Goal: Information Seeking & Learning: Understand process/instructions

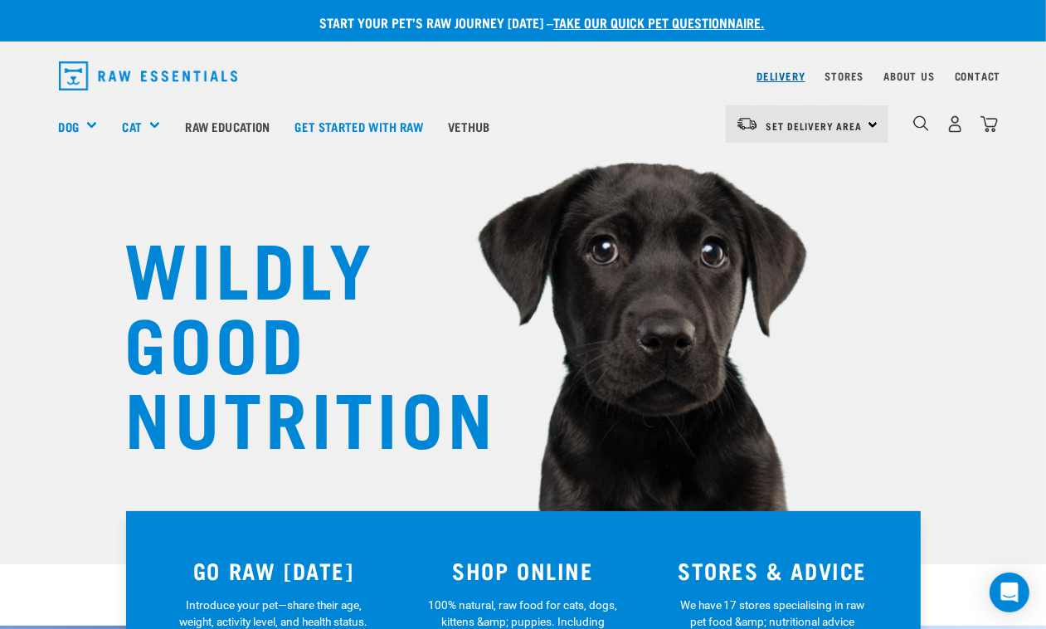
click at [788, 73] on link "Delivery" at bounding box center [780, 76] width 48 height 6
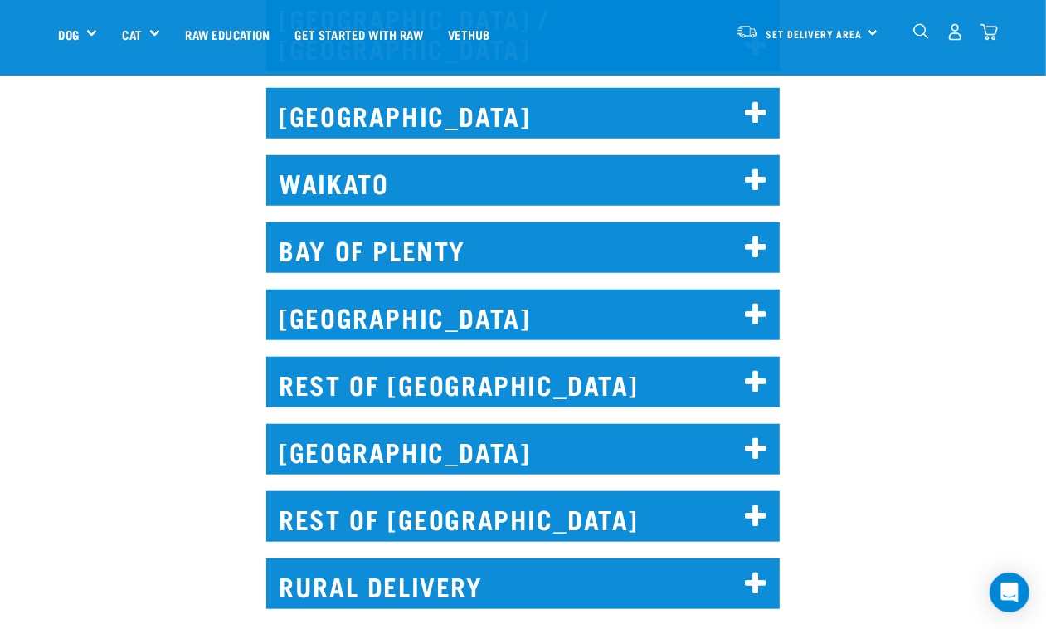
scroll to position [933, 0]
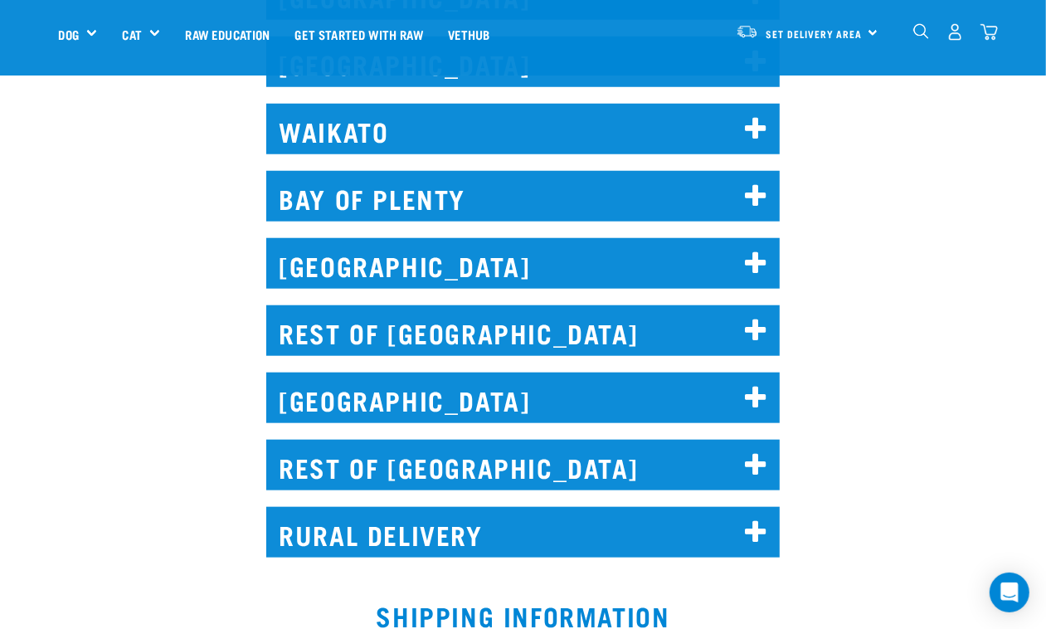
click at [749, 452] on icon at bounding box center [756, 465] width 22 height 27
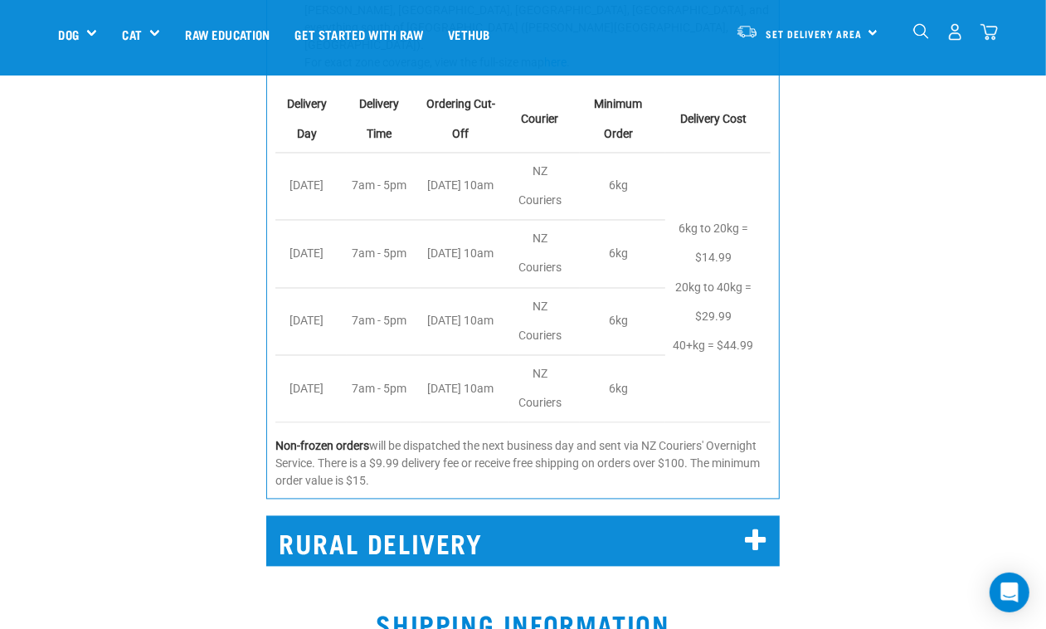
scroll to position [1970, 0]
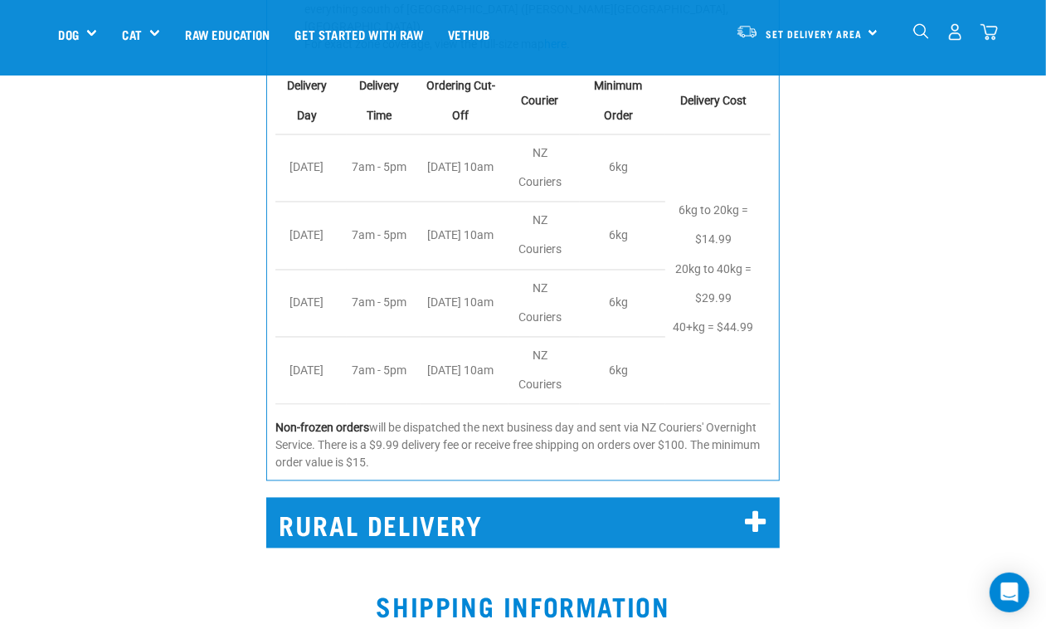
click at [756, 510] on icon at bounding box center [756, 523] width 22 height 27
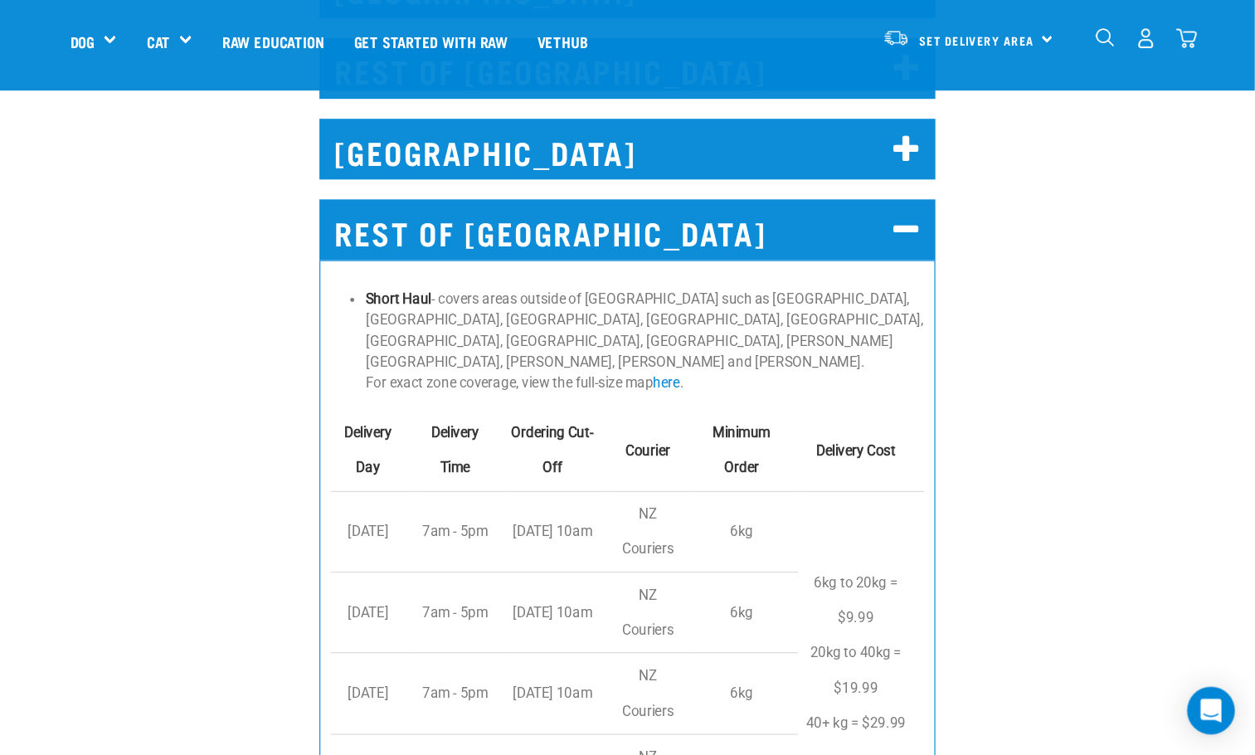
scroll to position [1244, 0]
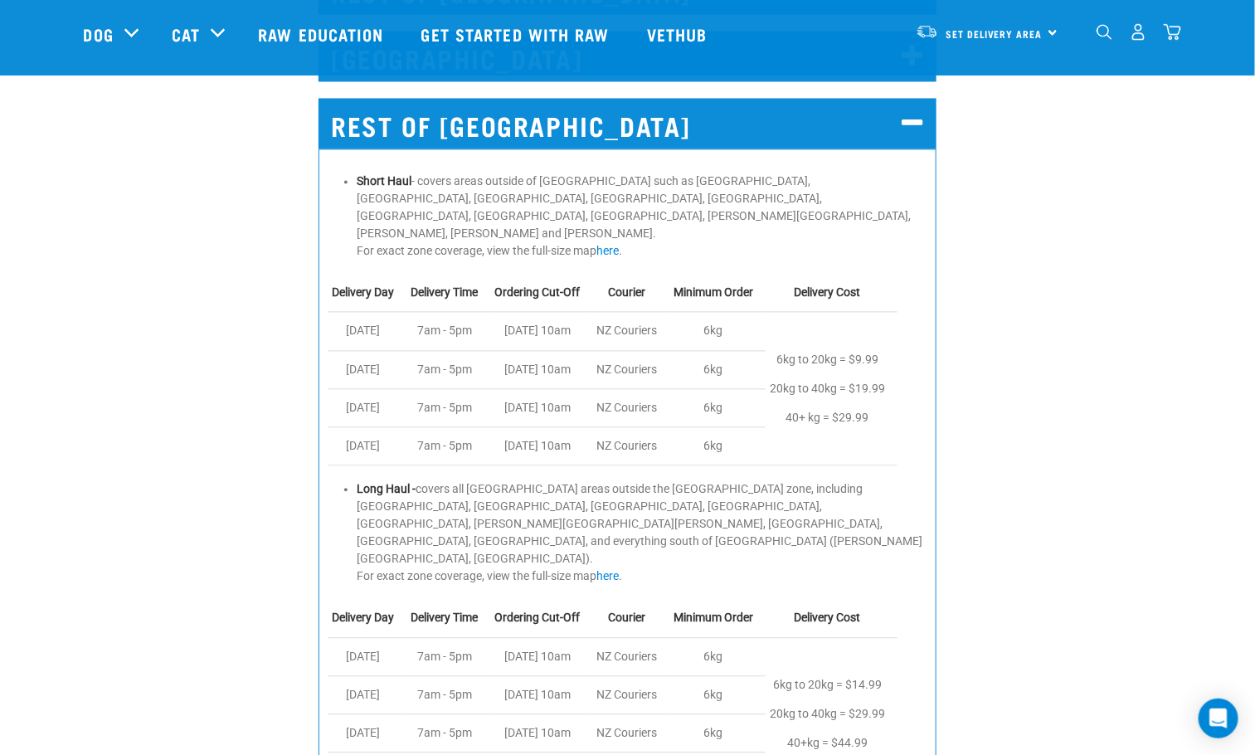
drag, startPoint x: 1026, startPoint y: 4, endPoint x: 264, endPoint y: 496, distance: 907.1
click at [261, 498] on div "REST OF SOUTH ISLAND Short Haul - covers areas outside of Christchurch such as …" at bounding box center [627, 469] width 1275 height 788
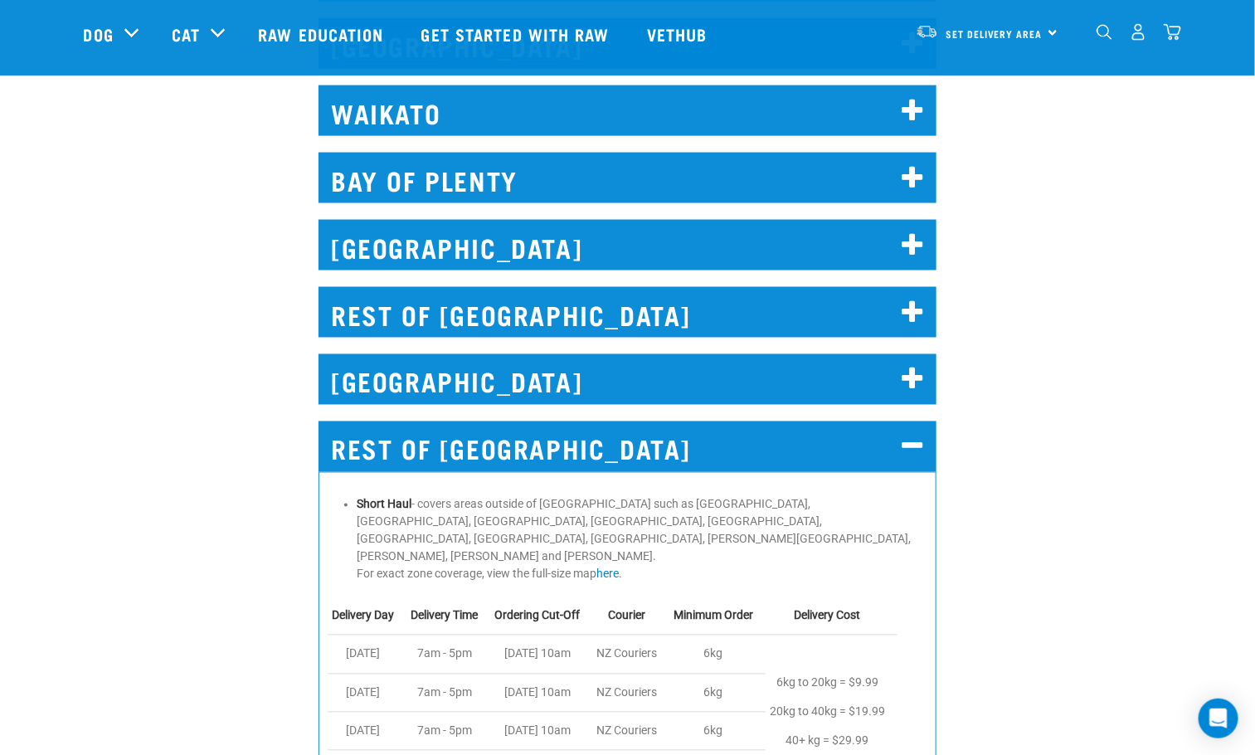
scroll to position [921, 0]
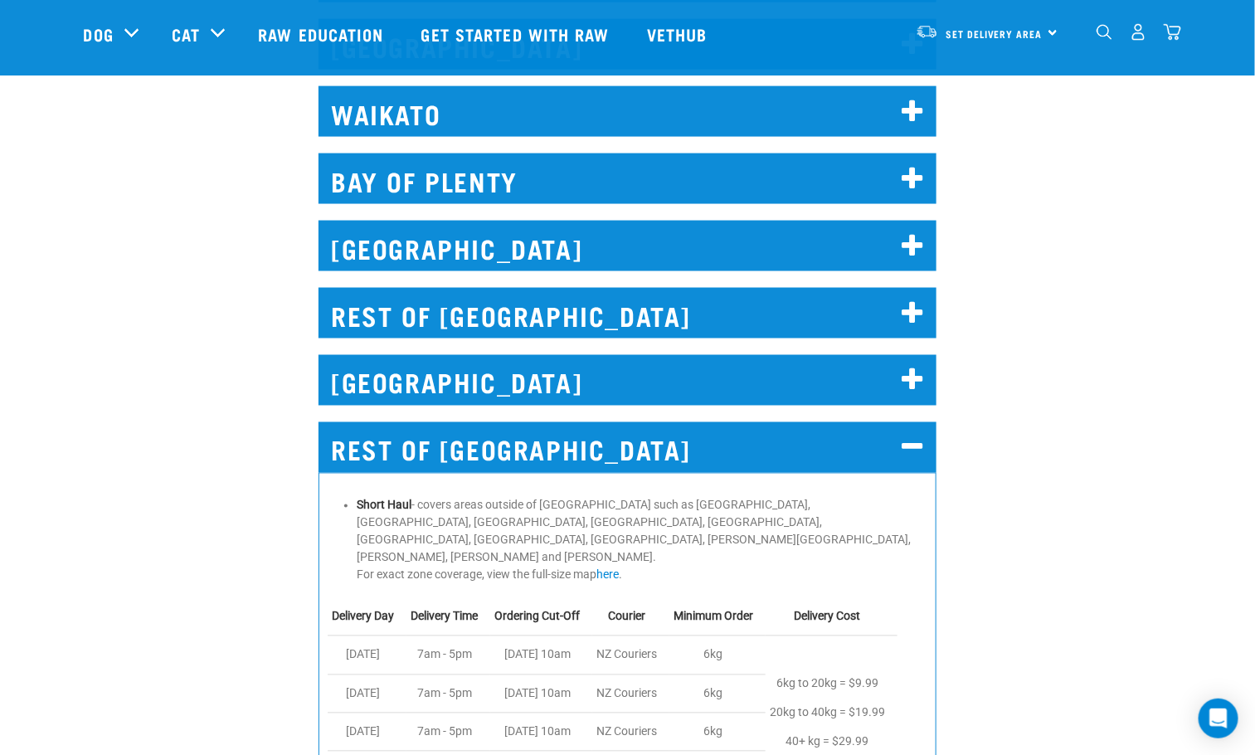
click at [926, 388] on h2 "CHRISTCHURCH" at bounding box center [627, 380] width 618 height 51
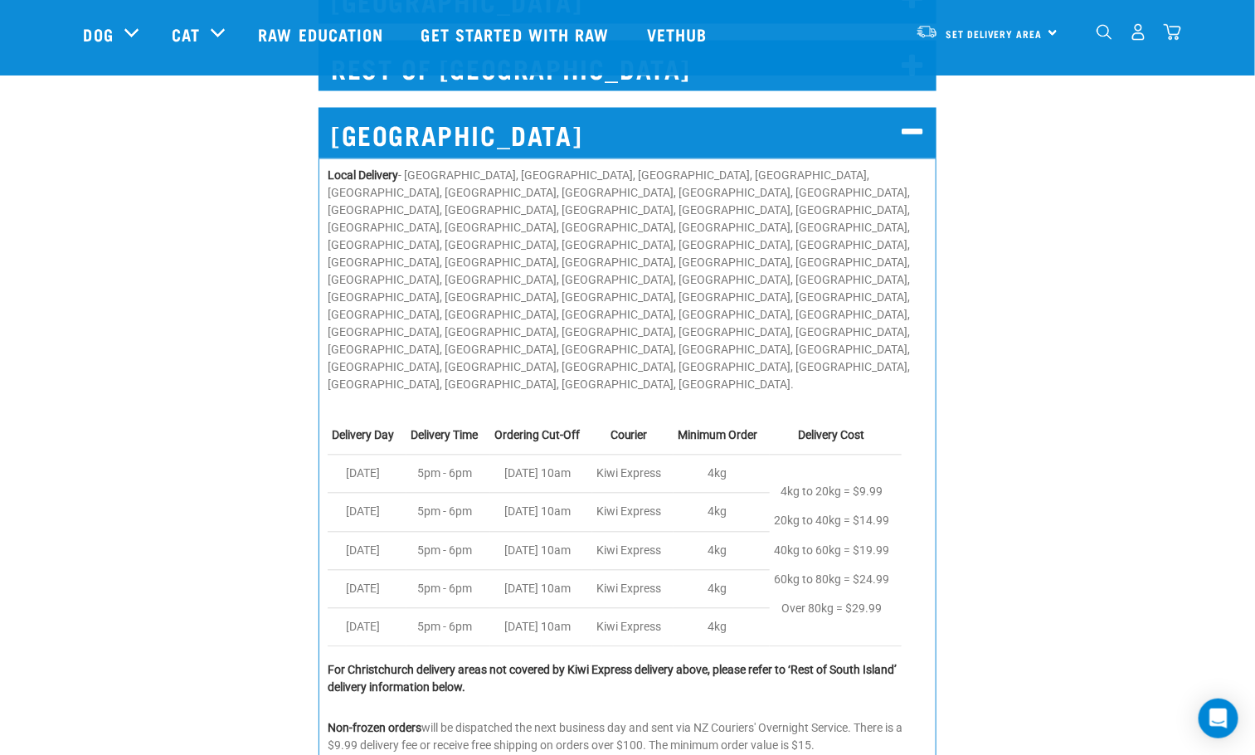
scroll to position [1169, 0]
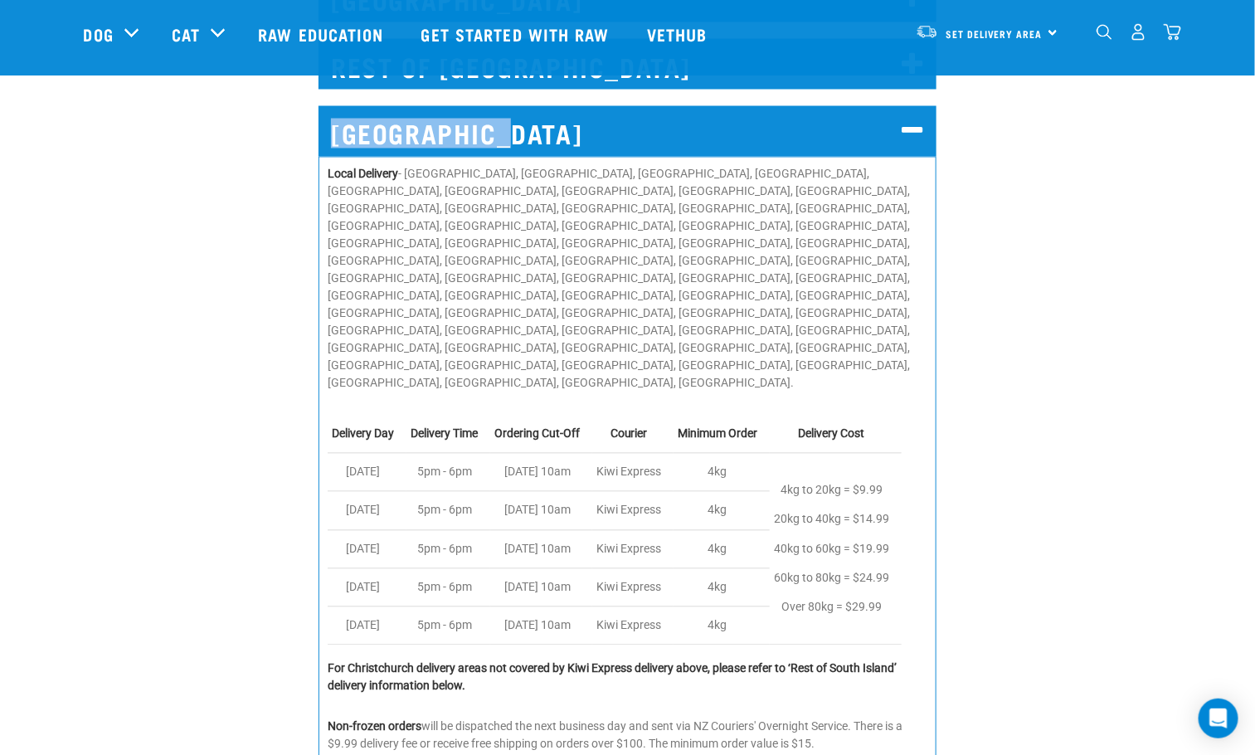
drag, startPoint x: 299, startPoint y: 92, endPoint x: 488, endPoint y: 122, distance: 191.4
click at [505, 122] on div "CHRISTCHURCH Local Delivery - Addington, Aidanfield, Aranui, Avonside, Avonhead…" at bounding box center [627, 429] width 1275 height 693
click at [465, 129] on h2 "CHRISTCHURCH" at bounding box center [627, 131] width 618 height 51
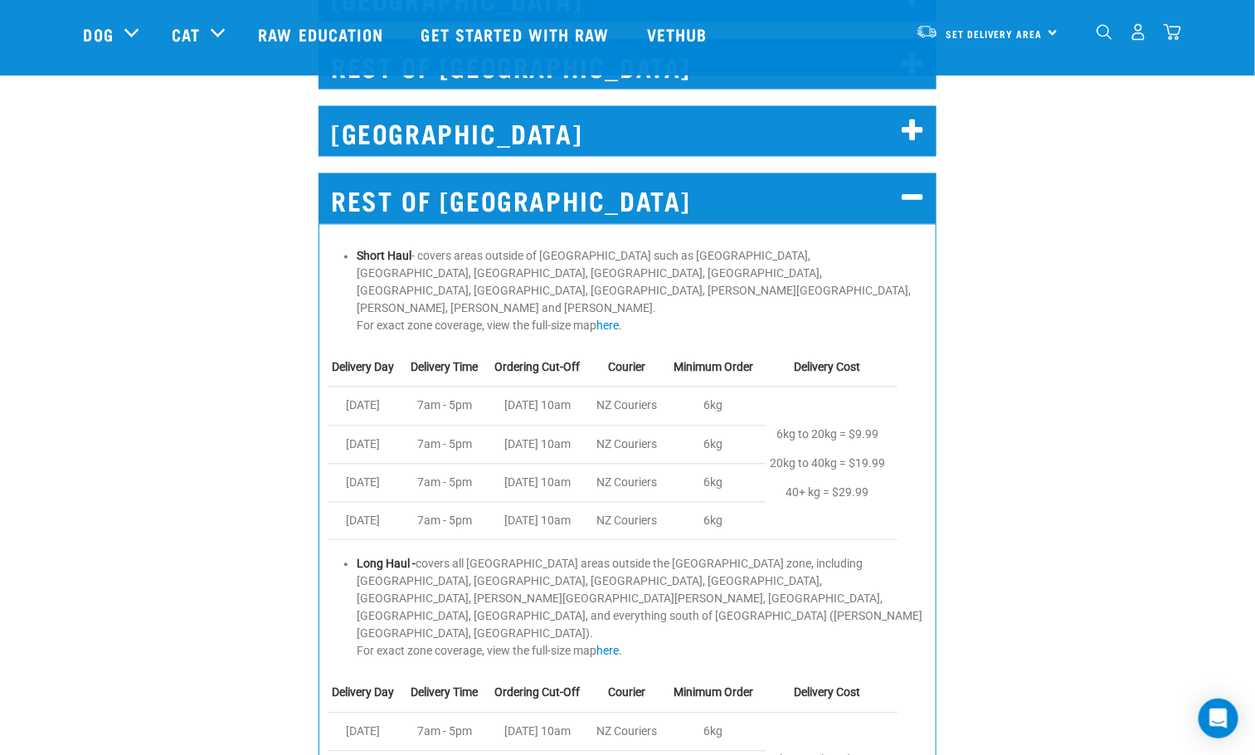
click at [836, 123] on h2 "CHRISTCHURCH" at bounding box center [627, 131] width 618 height 51
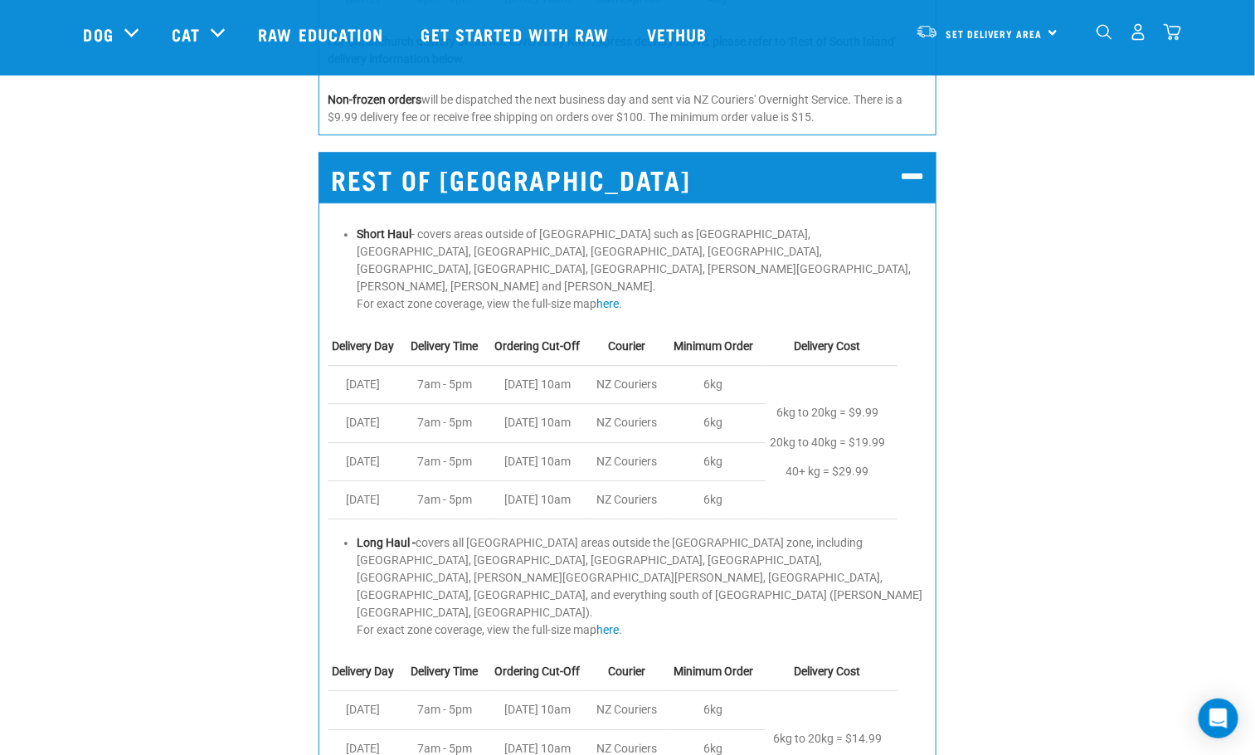
scroll to position [1916, 0]
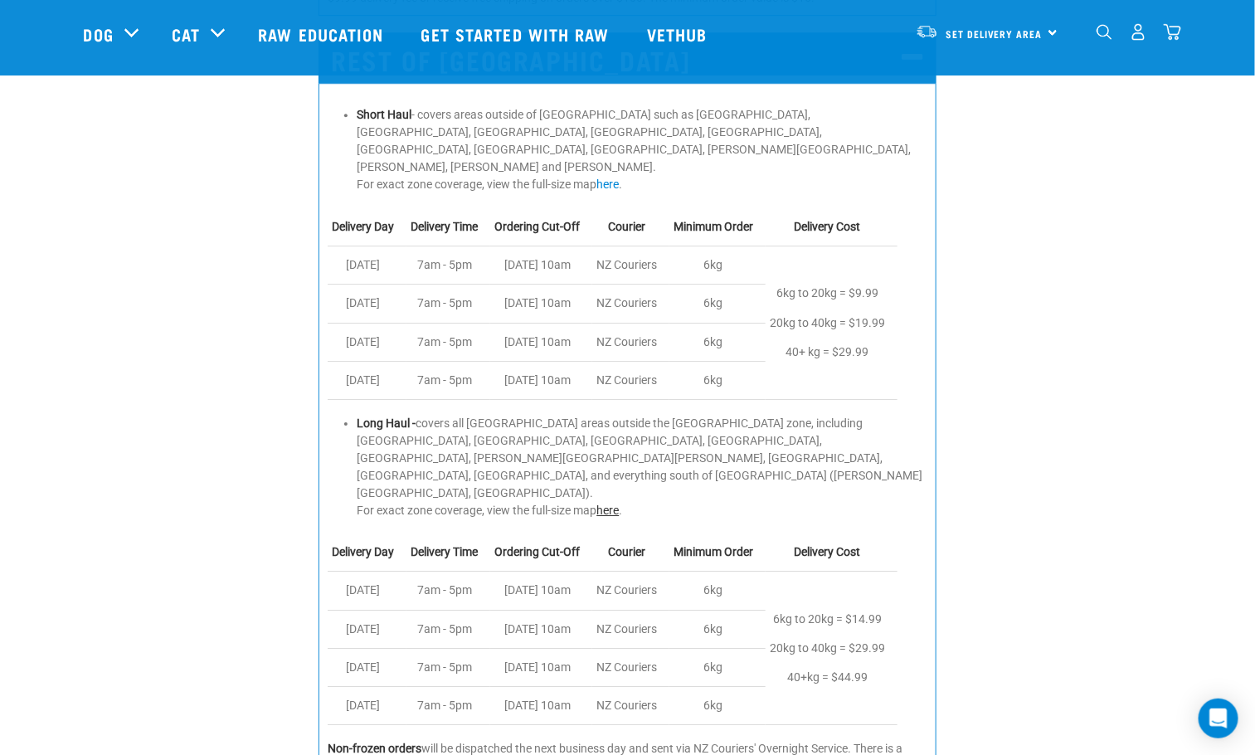
click at [610, 503] on link "here" at bounding box center [607, 509] width 22 height 13
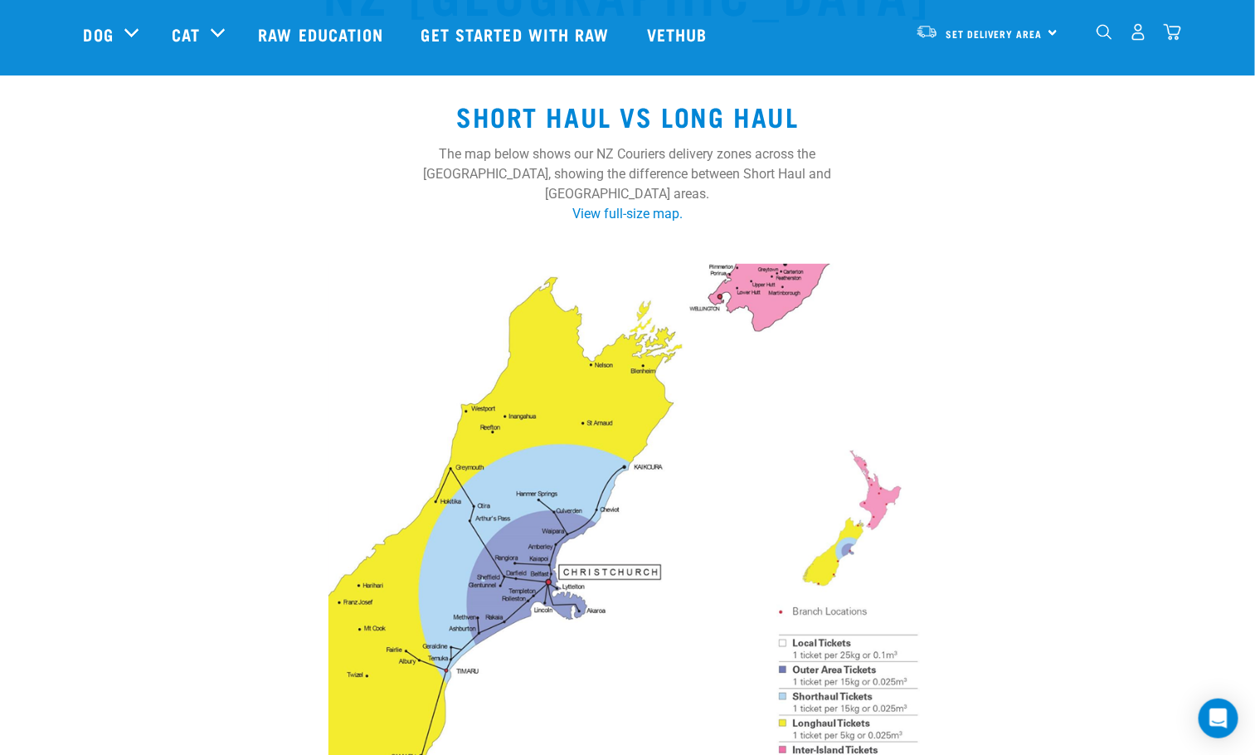
scroll to position [124, 0]
click at [613, 207] on link "View full-size map." at bounding box center [627, 215] width 110 height 16
